Goal: Information Seeking & Learning: Learn about a topic

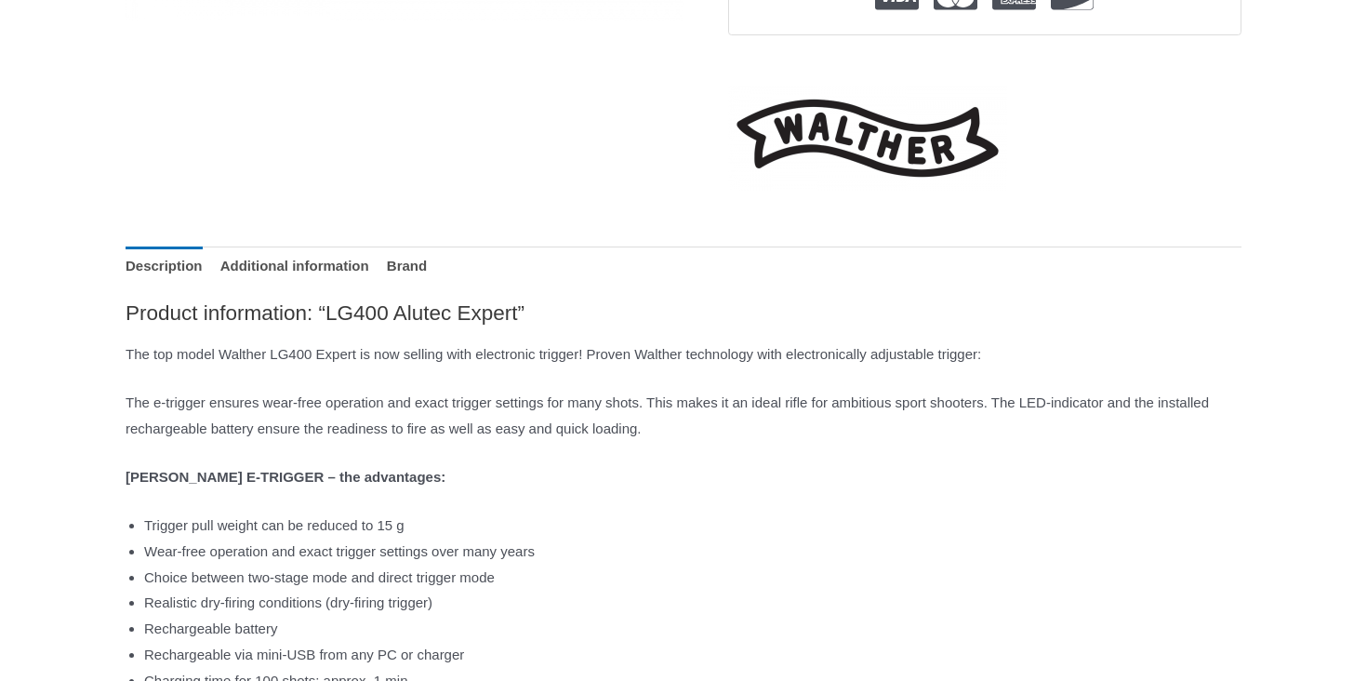
scroll to position [724, 0]
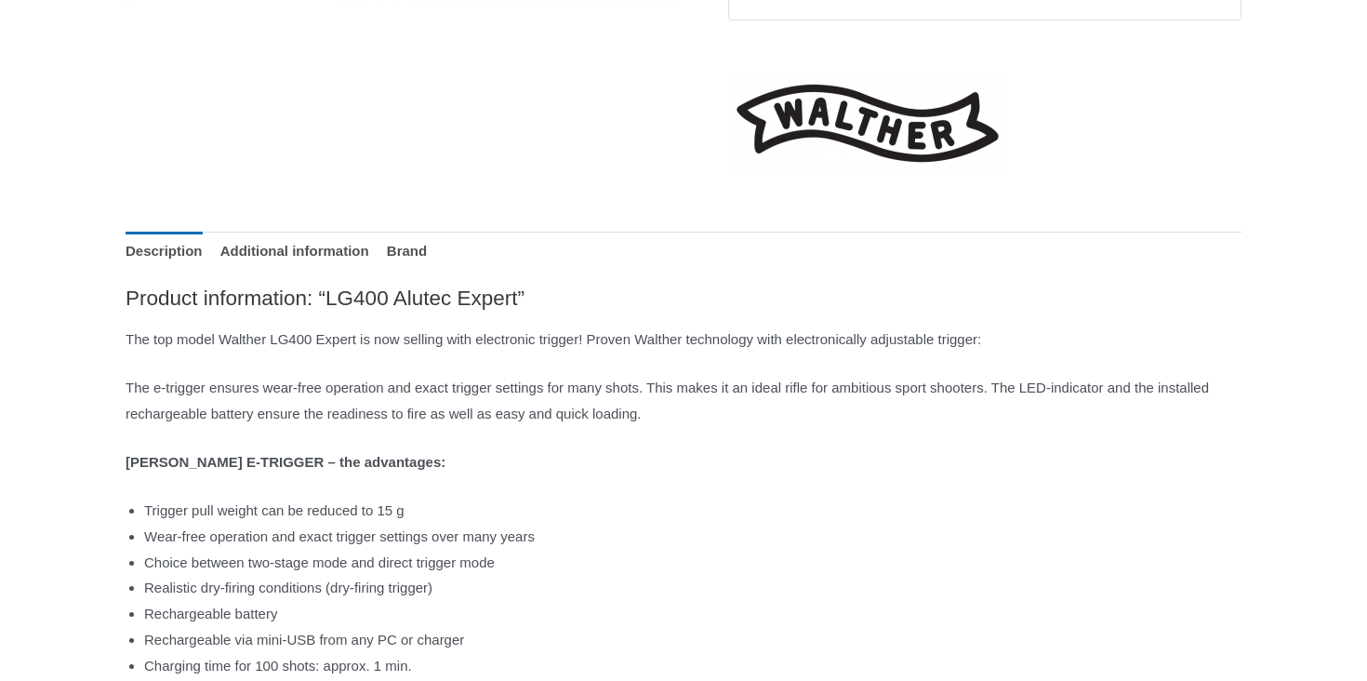
click at [486, 412] on p "The e-trigger ensures wear-free operation and exact trigger settings for many s…" at bounding box center [684, 401] width 1116 height 52
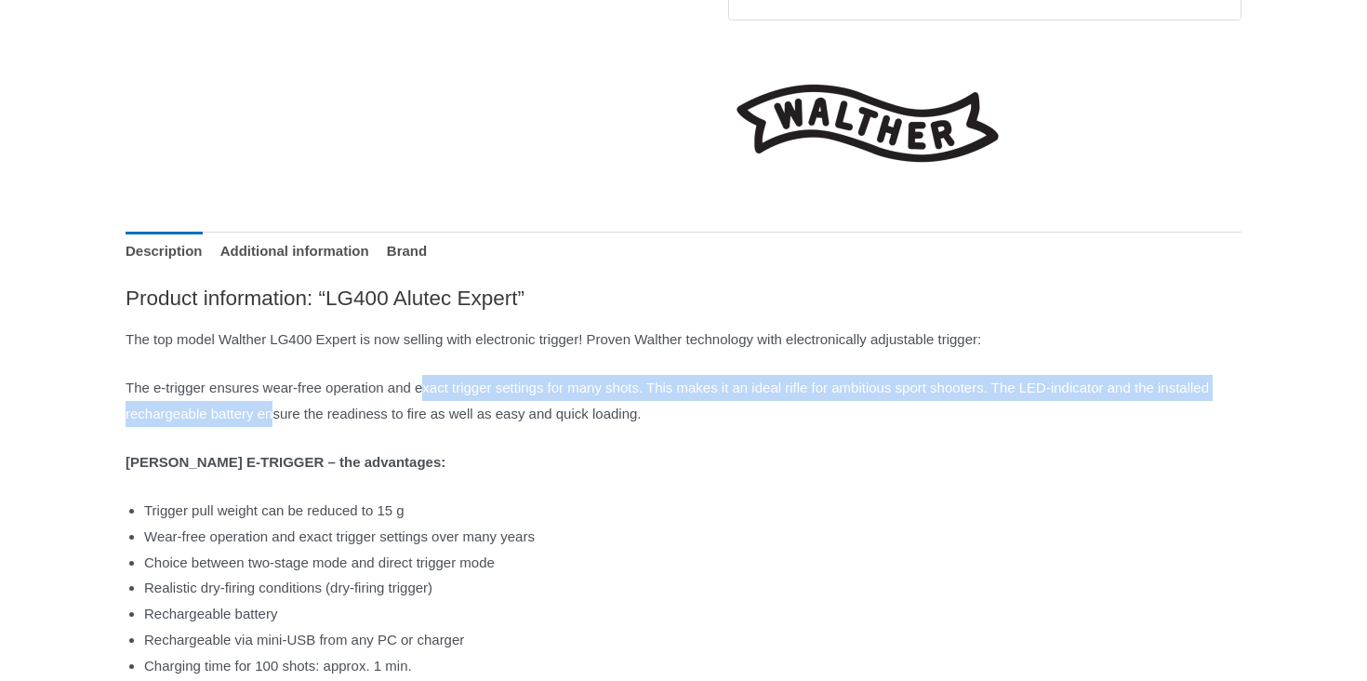
drag, startPoint x: 461, startPoint y: 401, endPoint x: 481, endPoint y: 418, distance: 25.7
click at [481, 418] on p "The e-trigger ensures wear-free operation and exact trigger settings for many s…" at bounding box center [684, 401] width 1116 height 52
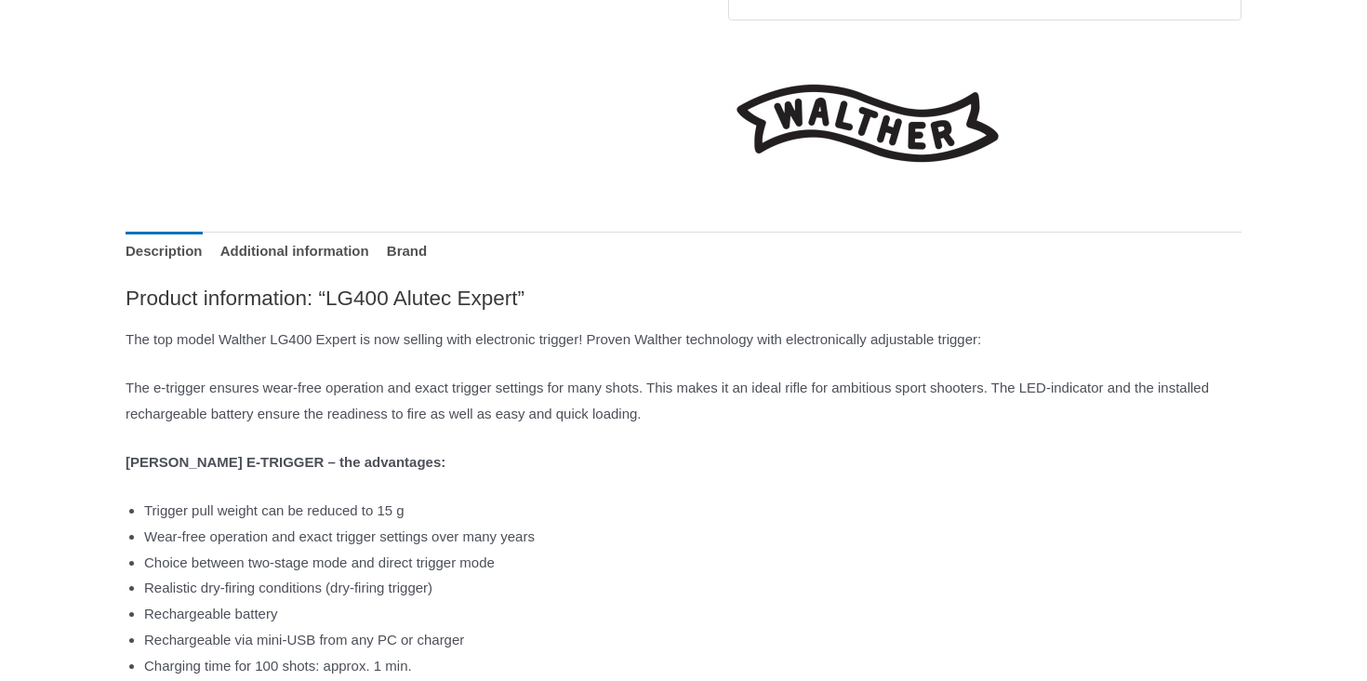
click at [471, 418] on p "The e-trigger ensures wear-free operation and exact trigger settings for many s…" at bounding box center [684, 401] width 1116 height 52
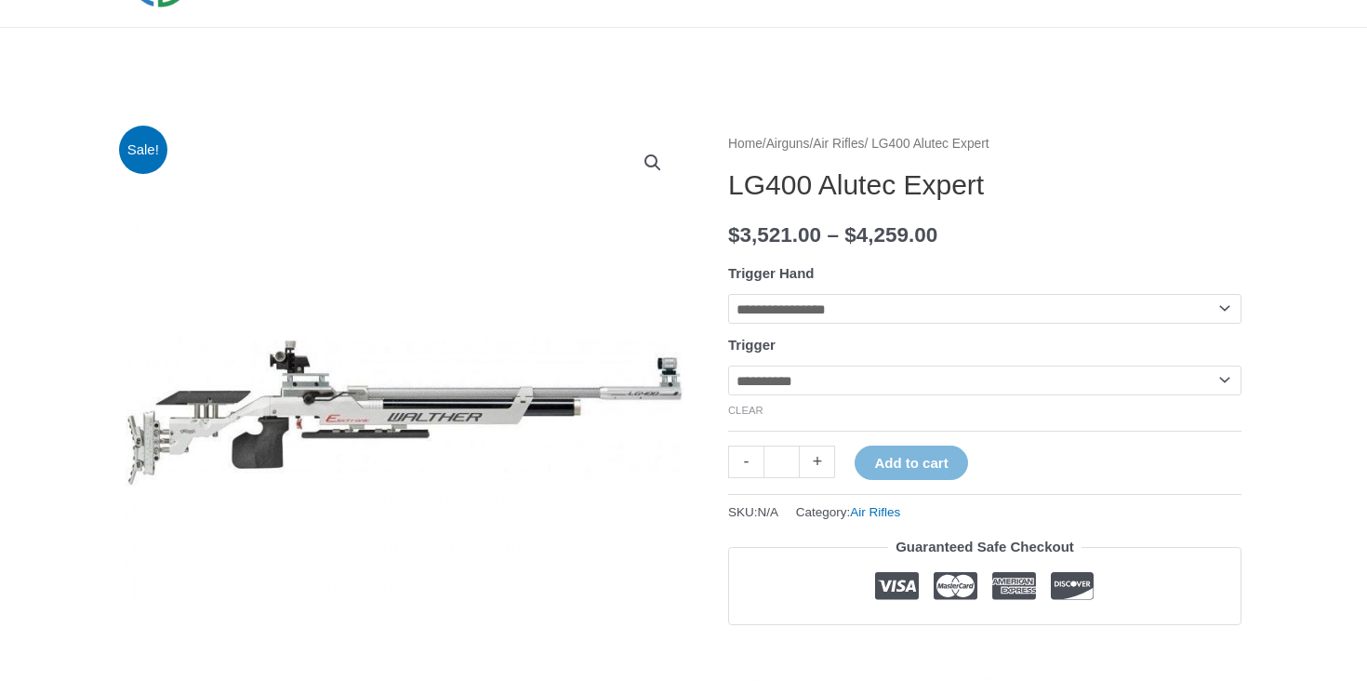
scroll to position [121, 0]
